Goal: Task Accomplishment & Management: Use online tool/utility

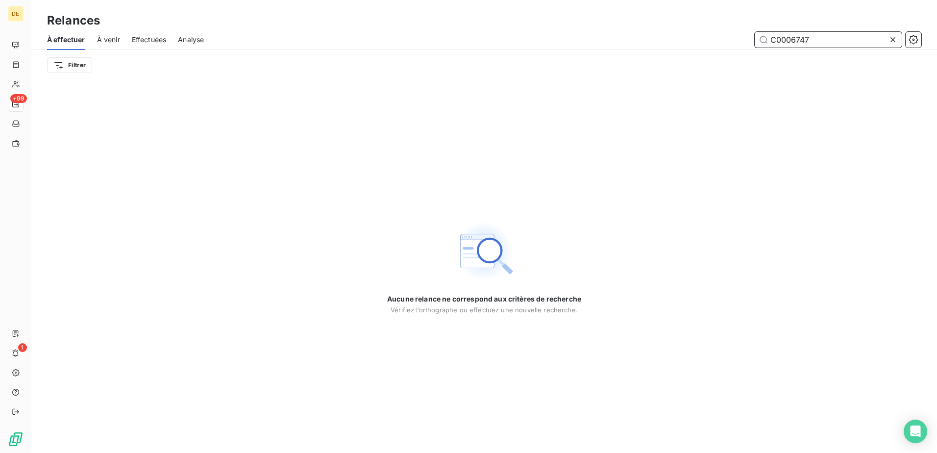
drag, startPoint x: 830, startPoint y: 38, endPoint x: 669, endPoint y: 30, distance: 161.0
click at [669, 30] on div "À effectuer À venir Effectuées Analyse C0006747" at bounding box center [484, 39] width 906 height 21
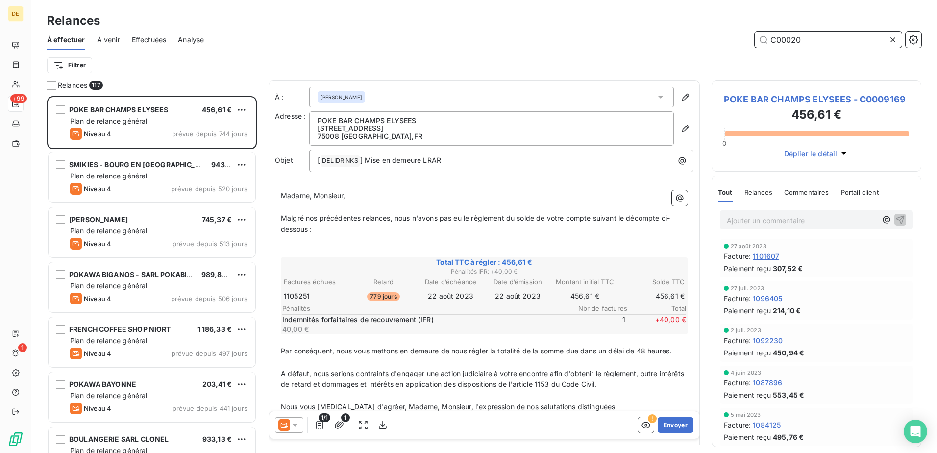
scroll to position [349, 202]
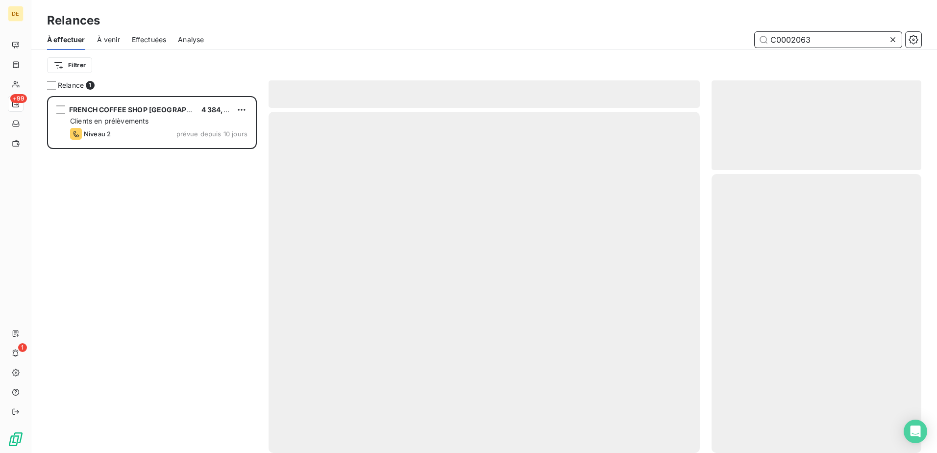
scroll to position [349, 202]
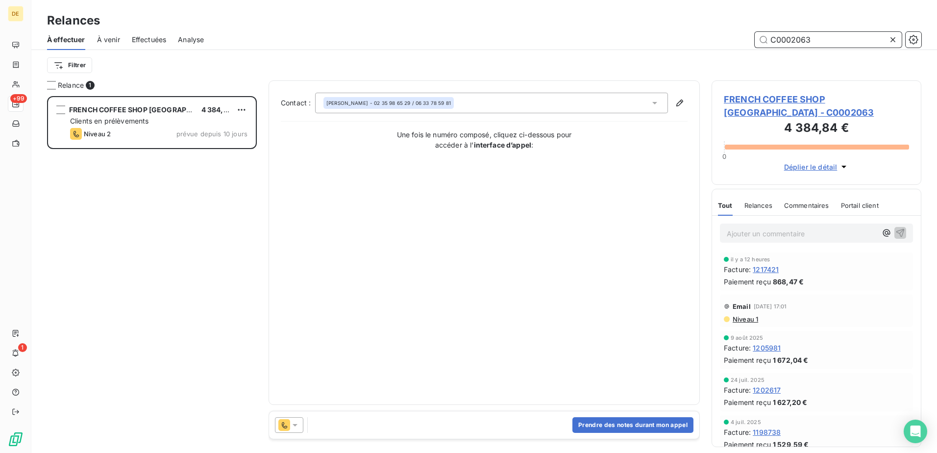
type input "C0002063"
click at [296, 426] on icon at bounding box center [295, 425] width 10 height 10
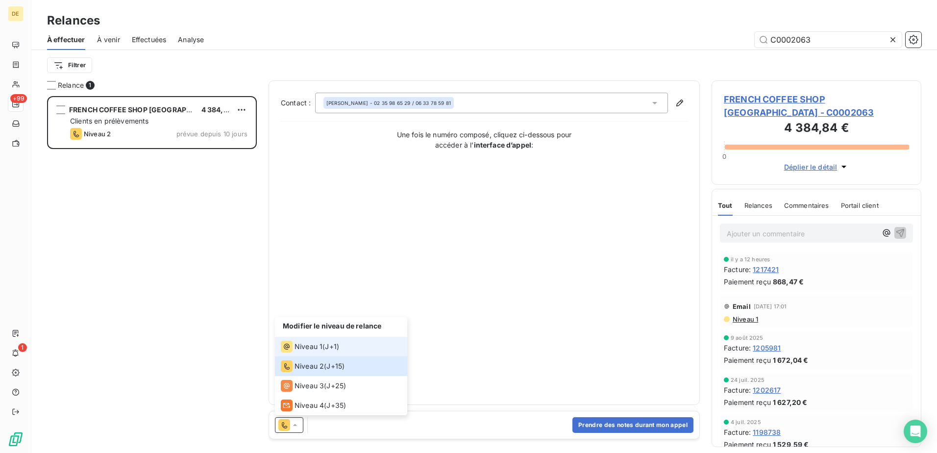
click at [314, 343] on span "Niveau 1" at bounding box center [309, 347] width 28 height 10
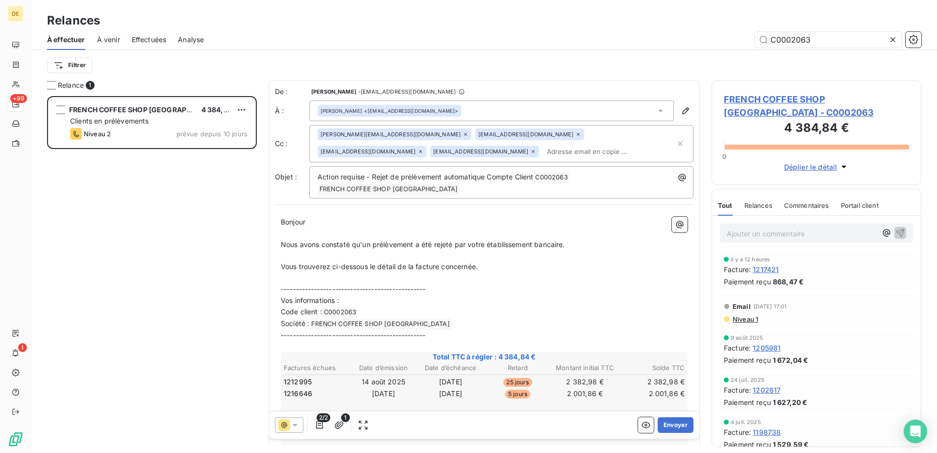
click at [294, 430] on div at bounding box center [289, 425] width 28 height 16
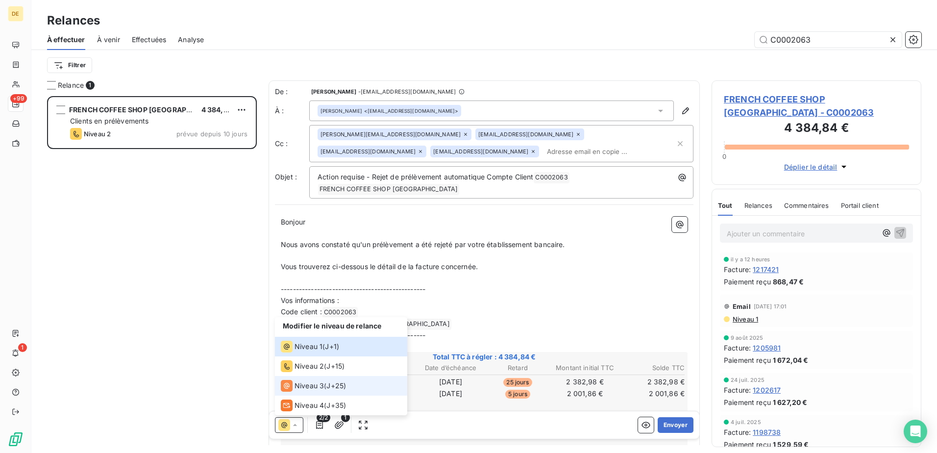
click at [312, 385] on span "Niveau 3" at bounding box center [309, 386] width 29 height 10
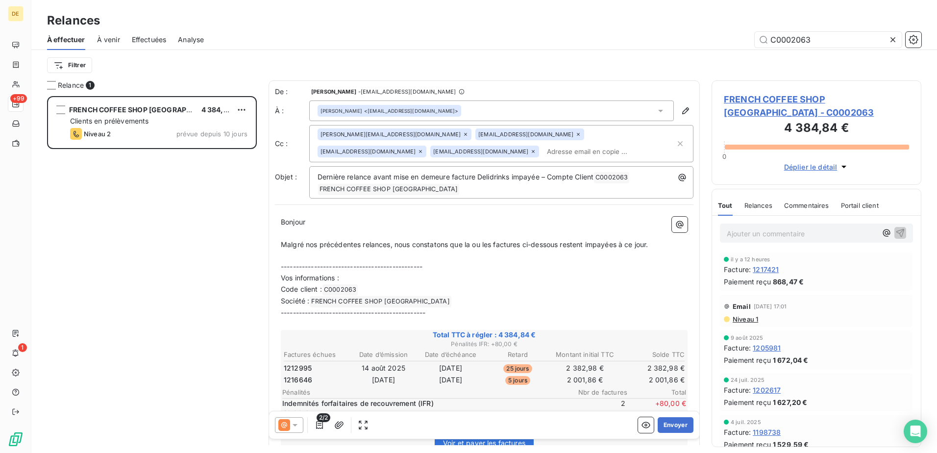
click at [294, 424] on icon at bounding box center [295, 425] width 10 height 10
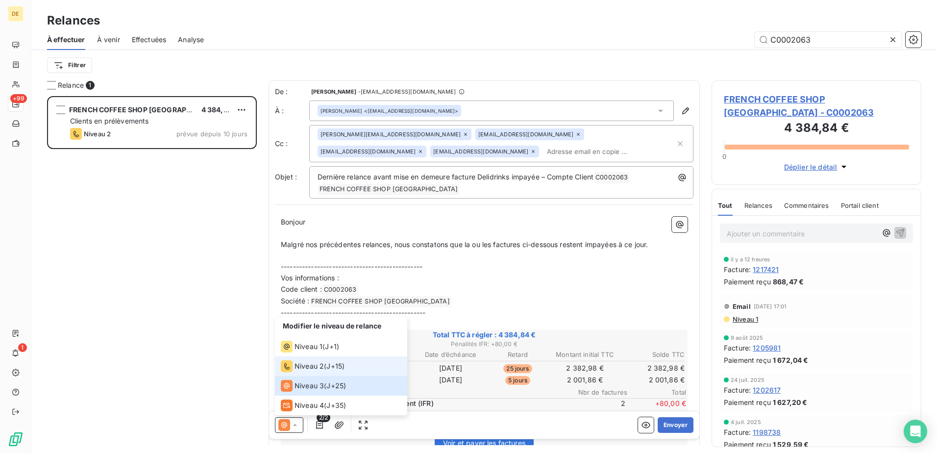
click at [320, 364] on span "Niveau 2" at bounding box center [309, 366] width 29 height 10
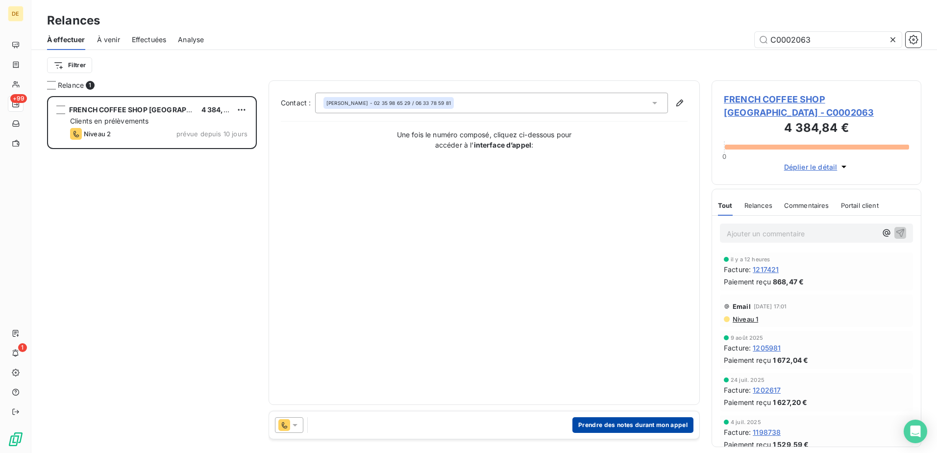
click at [610, 426] on button "Prendre des notes durant mon appel" at bounding box center [633, 425] width 121 height 16
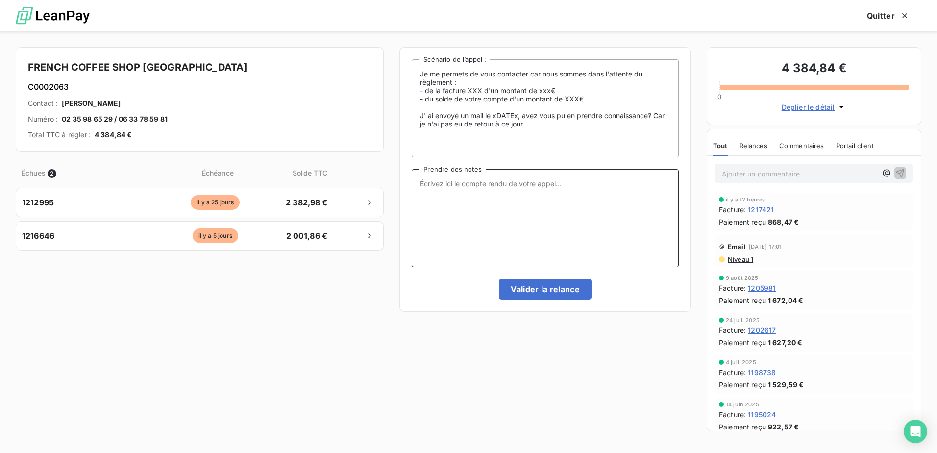
click at [480, 185] on textarea "Prendre des notes" at bounding box center [545, 218] width 267 height 98
drag, startPoint x: 542, startPoint y: 133, endPoint x: 268, endPoint y: 35, distance: 291.2
click at [268, 35] on div "FRENCH COFFEE SHOP [GEOGRAPHIC_DATA] C0002063 Contact : [PERSON_NAME] Numéro : …" at bounding box center [468, 242] width 937 height 422
click at [468, 191] on textarea "Prendre des notes" at bounding box center [545, 218] width 267 height 98
drag, startPoint x: 468, startPoint y: 208, endPoint x: 395, endPoint y: 182, distance: 77.5
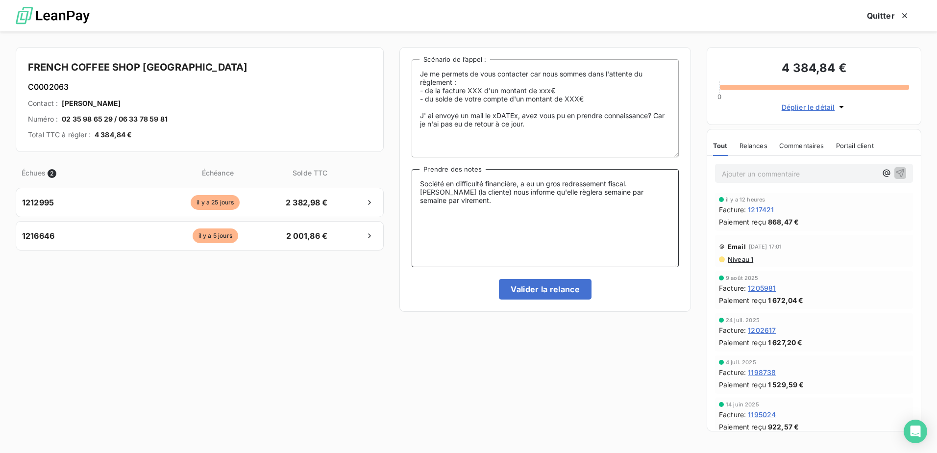
click at [395, 182] on div "FRENCH COFFEE SHOP [GEOGRAPHIC_DATA] C0002063 Contact : [PERSON_NAME] Numéro : …" at bounding box center [468, 242] width 937 height 422
type textarea "Société en difficulté financière, a eu un gros redressement fiscal. [PERSON_NAM…"
click at [541, 291] on button "Valider la relance" at bounding box center [545, 289] width 93 height 21
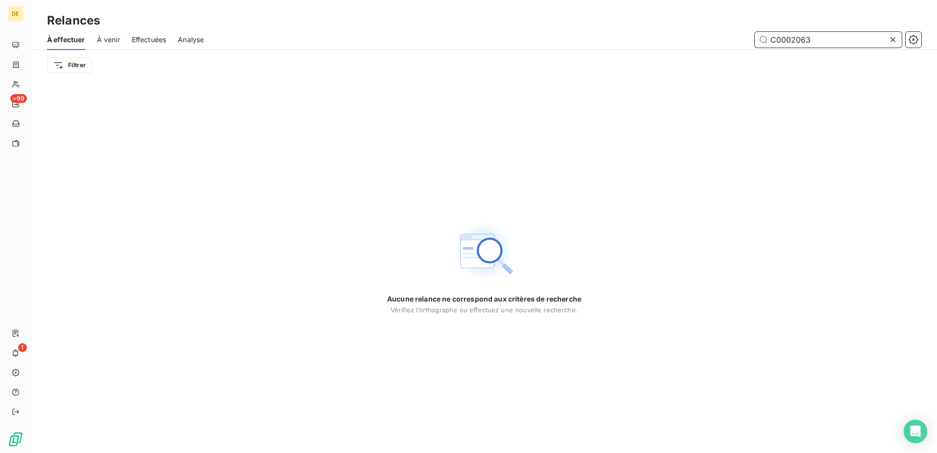
drag, startPoint x: 838, startPoint y: 41, endPoint x: 651, endPoint y: 39, distance: 187.3
click at [651, 39] on div "C0002063" at bounding box center [569, 40] width 706 height 16
paste input "139"
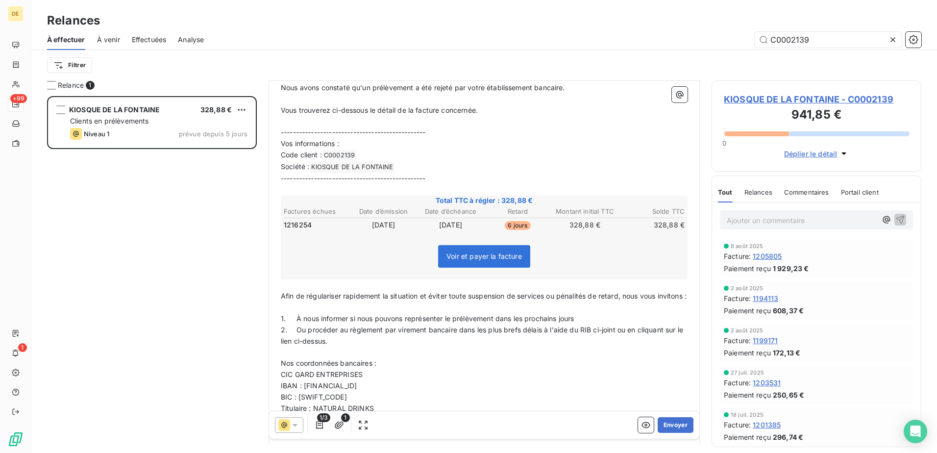
scroll to position [246, 0]
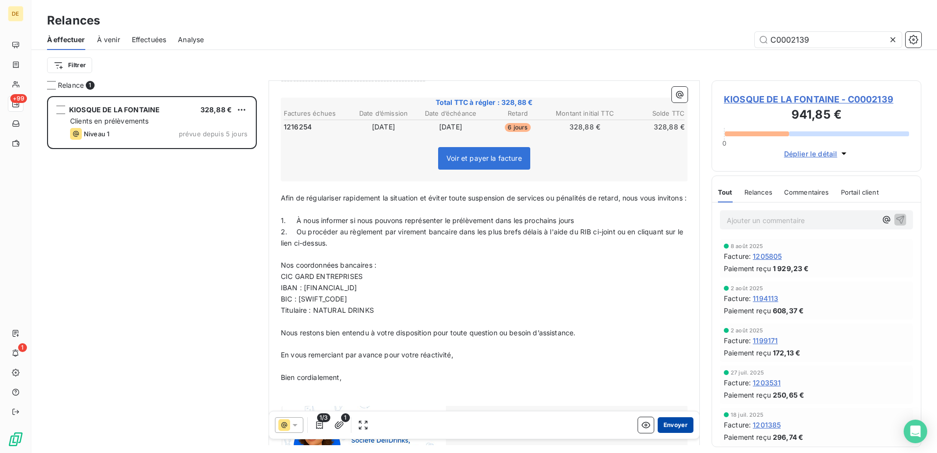
click at [667, 431] on button "Envoyer" at bounding box center [676, 425] width 36 height 16
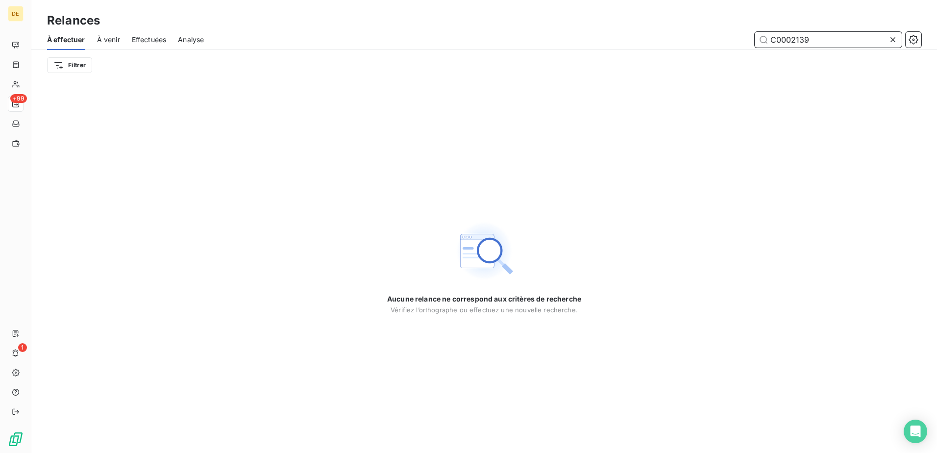
click at [831, 34] on input "C0002139" at bounding box center [828, 40] width 147 height 16
click at [827, 36] on input "C0002139" at bounding box center [828, 40] width 147 height 16
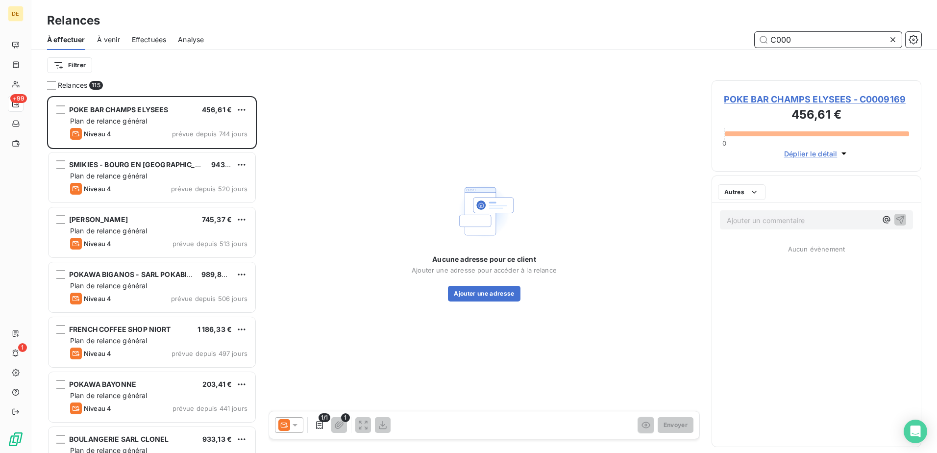
scroll to position [349, 202]
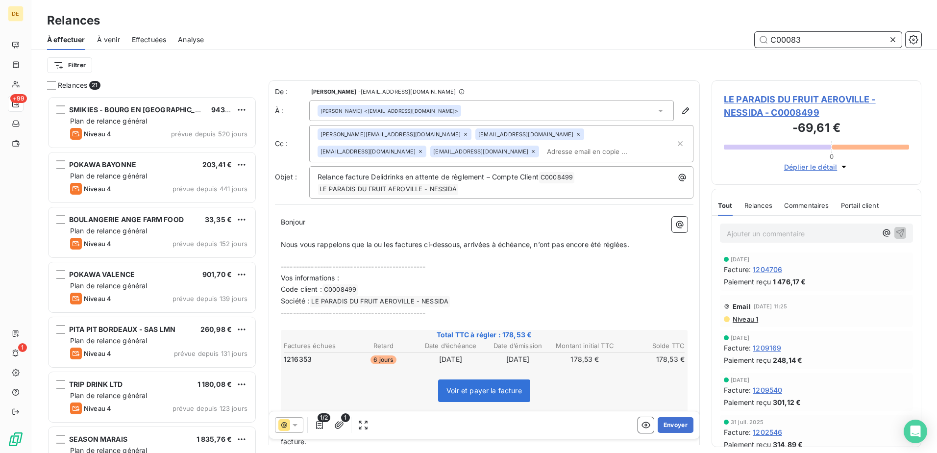
scroll to position [349, 202]
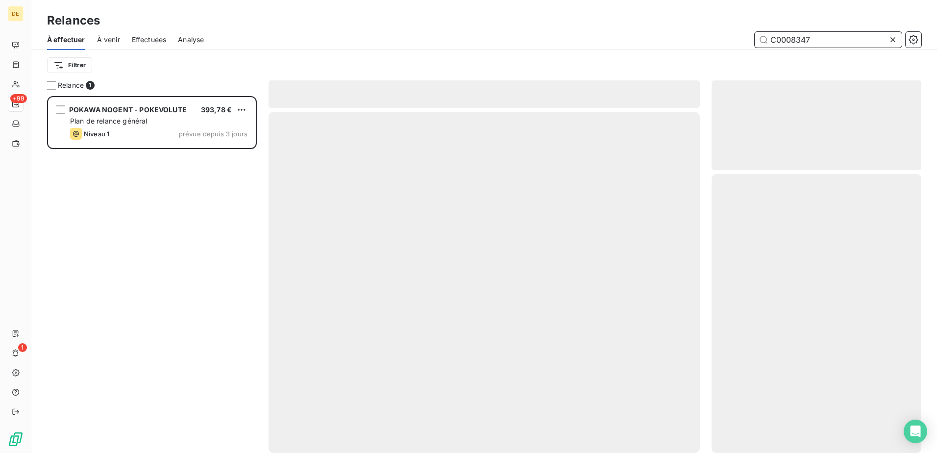
scroll to position [349, 202]
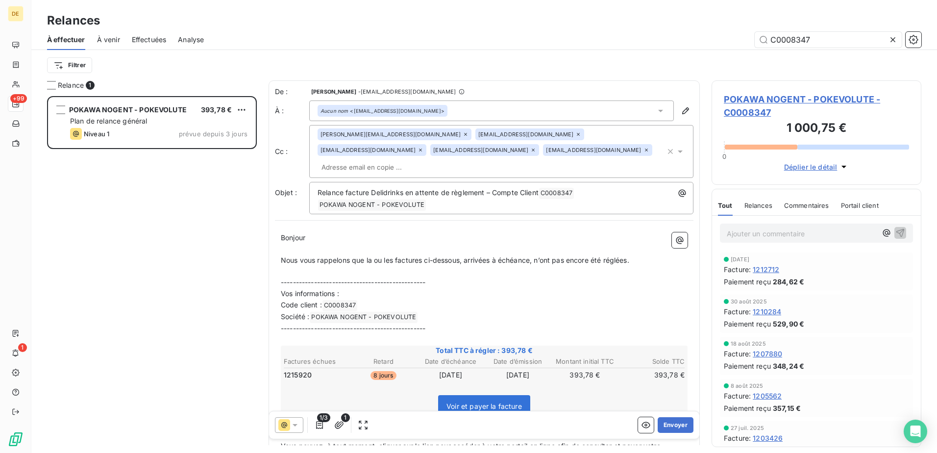
click at [435, 266] on p "﻿" at bounding box center [484, 271] width 407 height 11
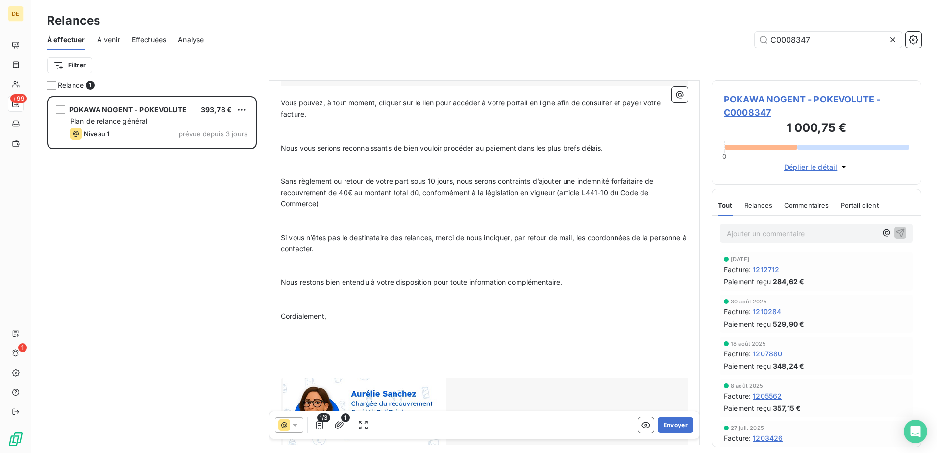
scroll to position [401, 0]
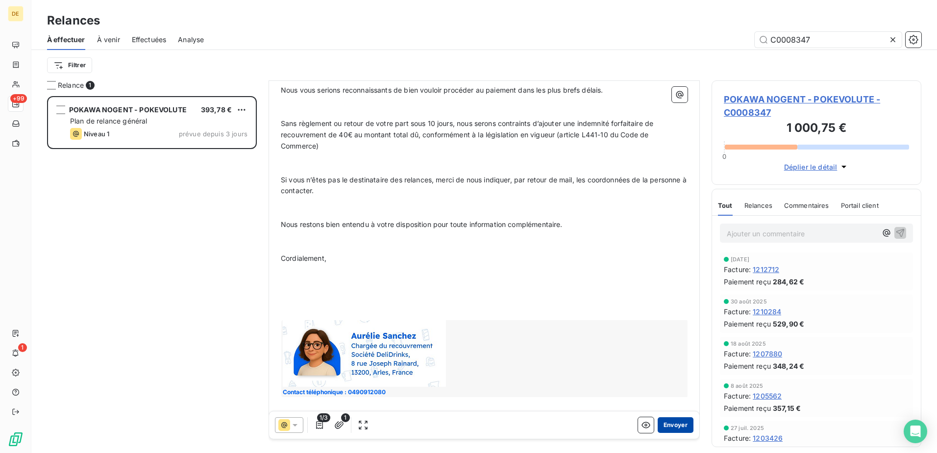
click at [682, 423] on button "Envoyer" at bounding box center [676, 425] width 36 height 16
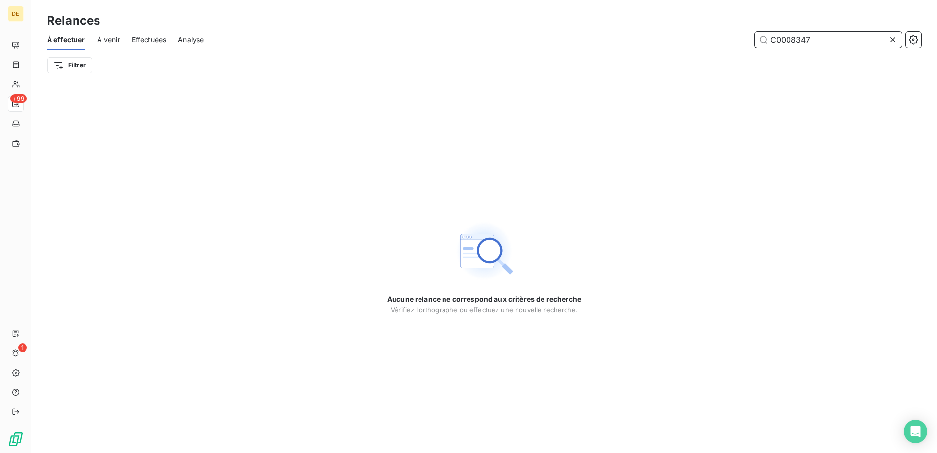
click at [848, 40] on input "C0008347" at bounding box center [828, 40] width 147 height 16
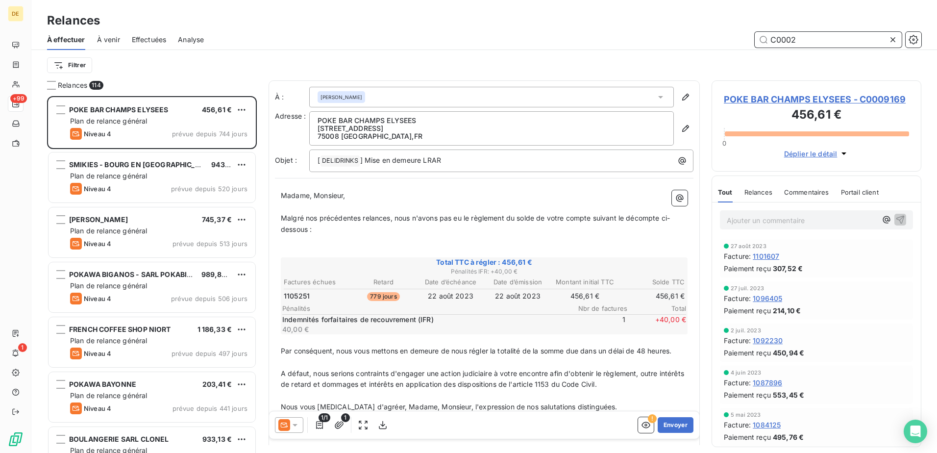
scroll to position [349, 202]
type input "C0002139"
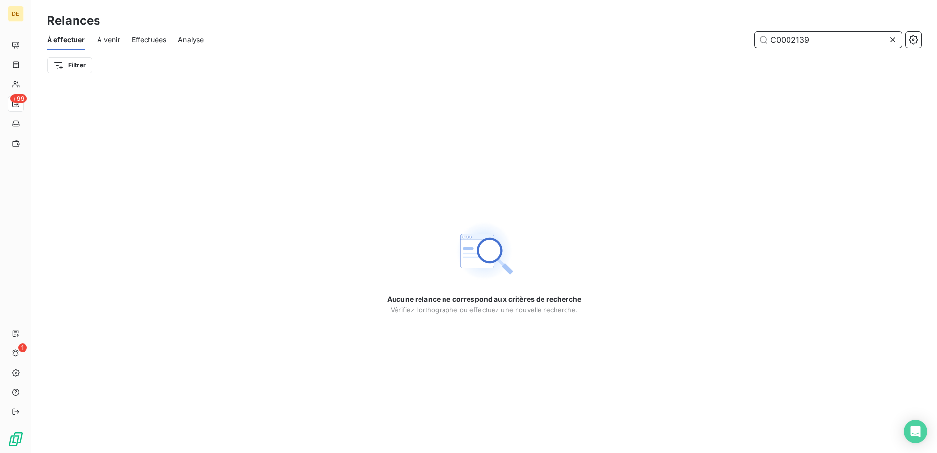
click at [152, 37] on span "Effectuées" at bounding box center [149, 40] width 35 height 10
click at [151, 41] on span "Effectuées" at bounding box center [149, 40] width 35 height 10
drag, startPoint x: 833, startPoint y: 40, endPoint x: 600, endPoint y: 45, distance: 232.4
click at [600, 45] on div "C0002139" at bounding box center [569, 40] width 706 height 16
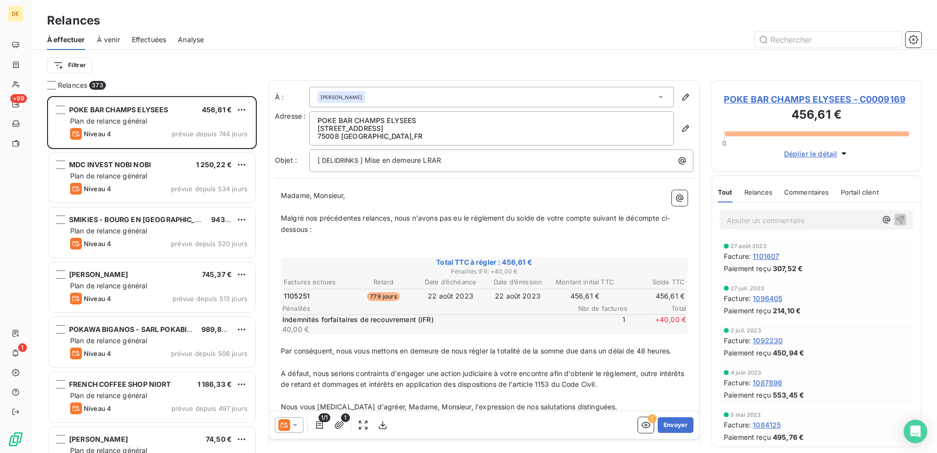
scroll to position [349, 202]
click at [152, 41] on span "Effectuées" at bounding box center [149, 40] width 35 height 10
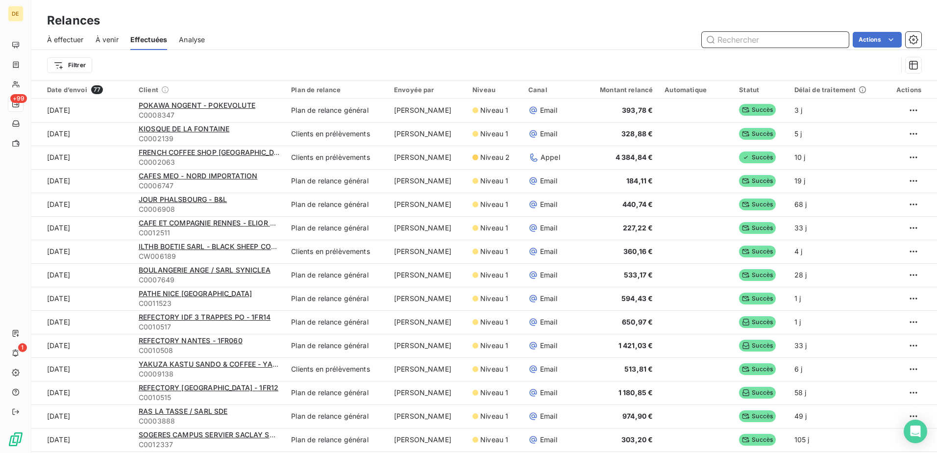
click at [52, 41] on span "À effectuer" at bounding box center [65, 40] width 37 height 10
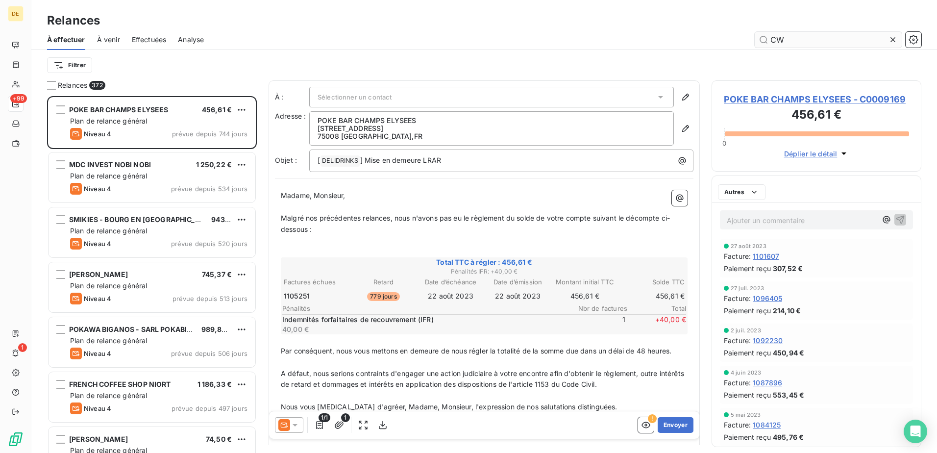
scroll to position [349, 202]
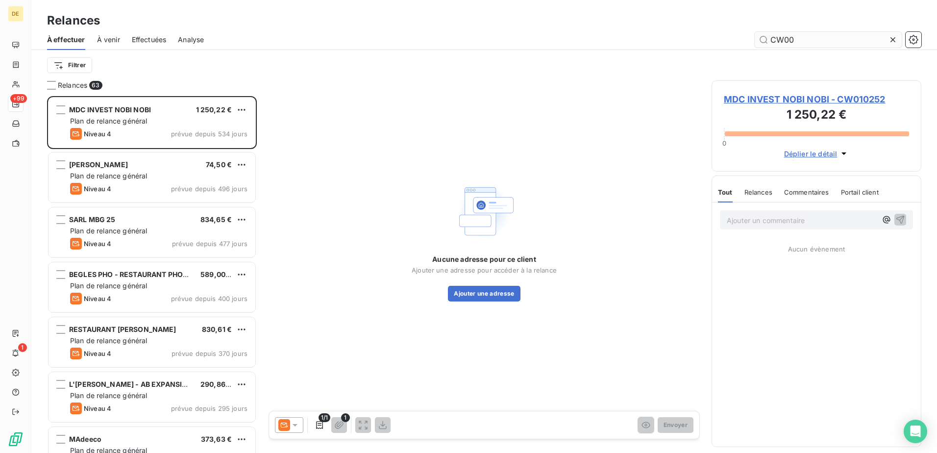
scroll to position [349, 202]
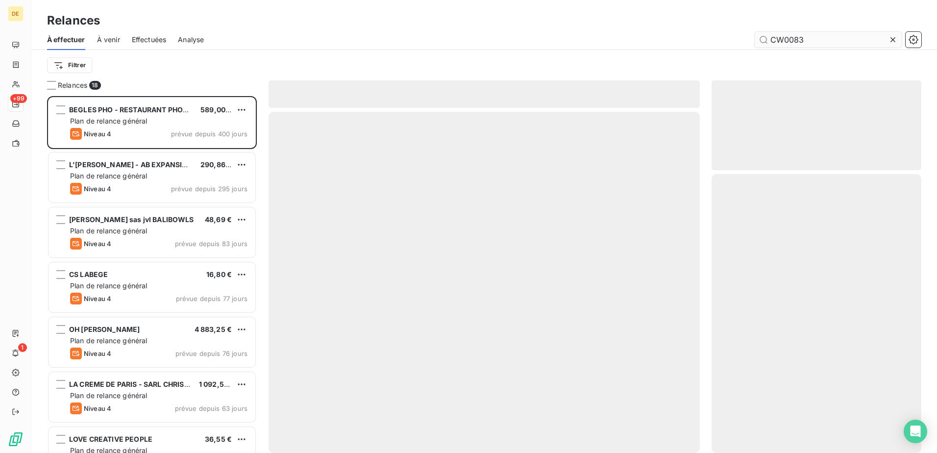
scroll to position [349, 202]
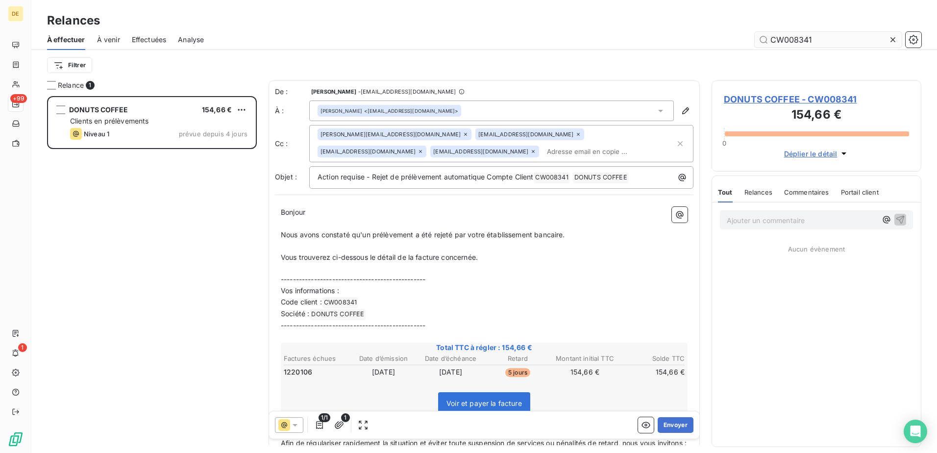
scroll to position [349, 202]
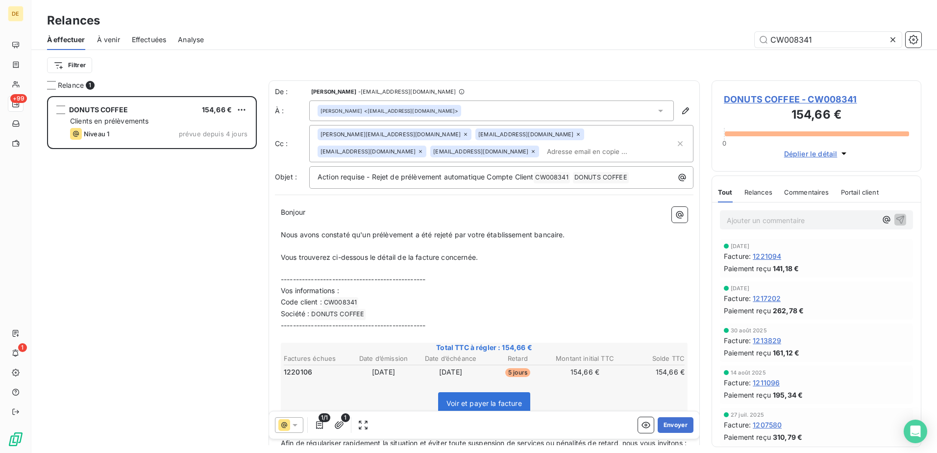
type input "CW008341"
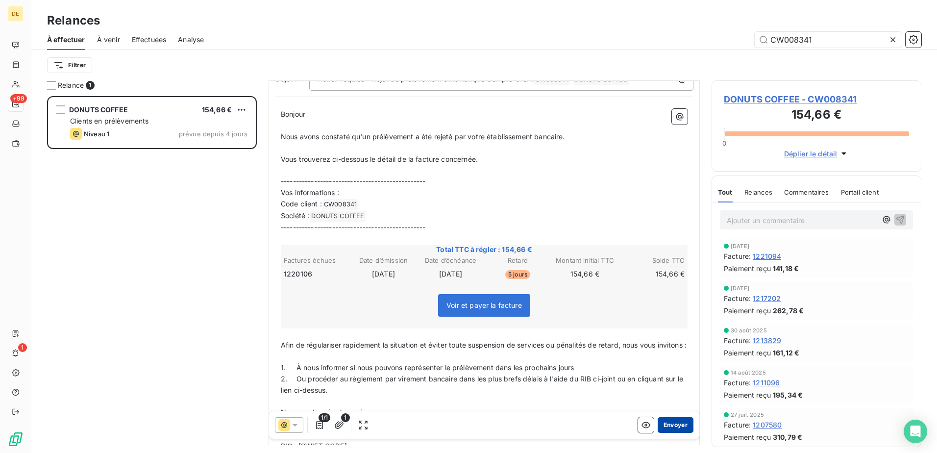
click at [670, 429] on button "Envoyer" at bounding box center [676, 425] width 36 height 16
